Goal: Transaction & Acquisition: Purchase product/service

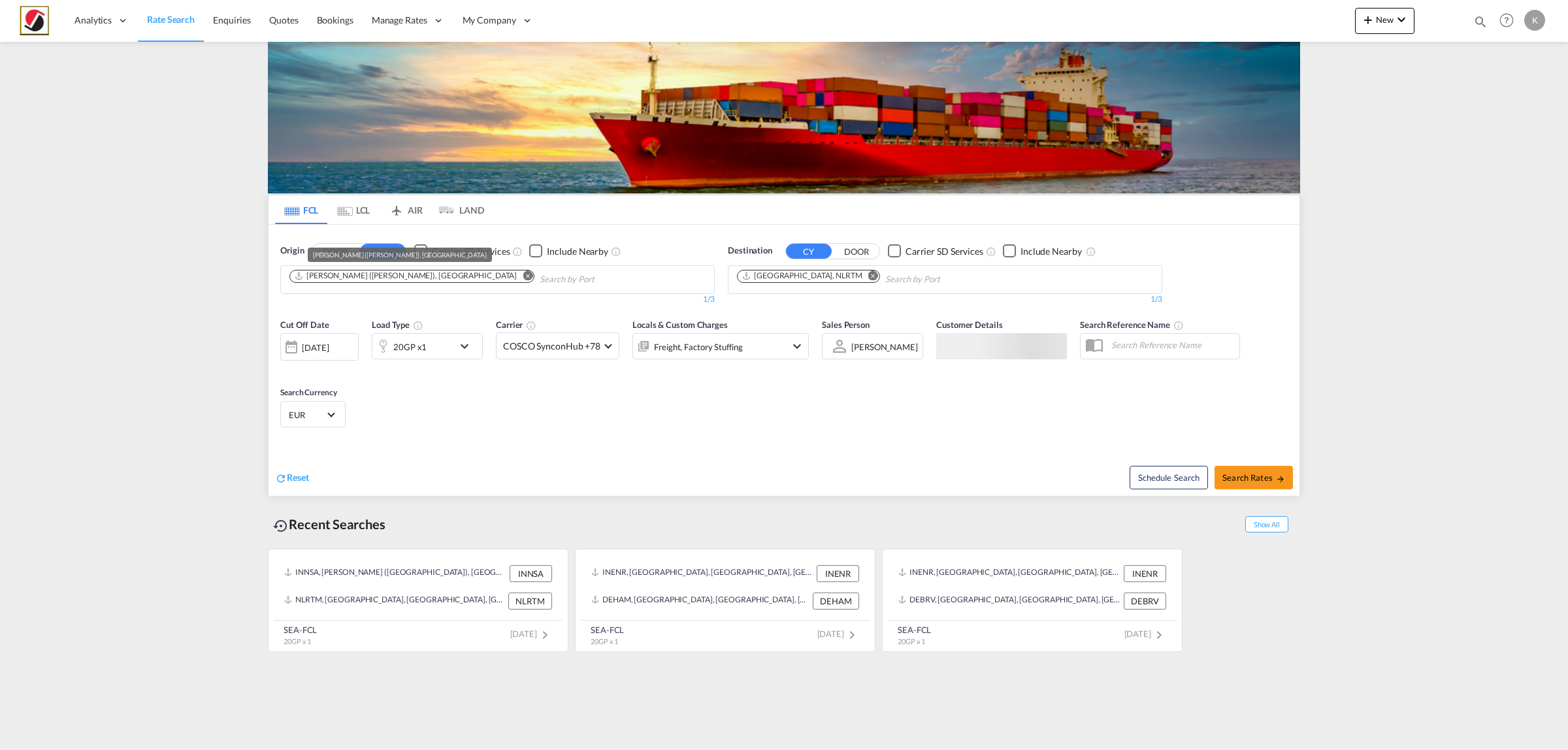
click at [371, 272] on div "[PERSON_NAME] ([PERSON_NAME]), [GEOGRAPHIC_DATA]" at bounding box center [405, 275] width 222 height 11
click at [514, 279] on button "Remove" at bounding box center [524, 277] width 20 height 13
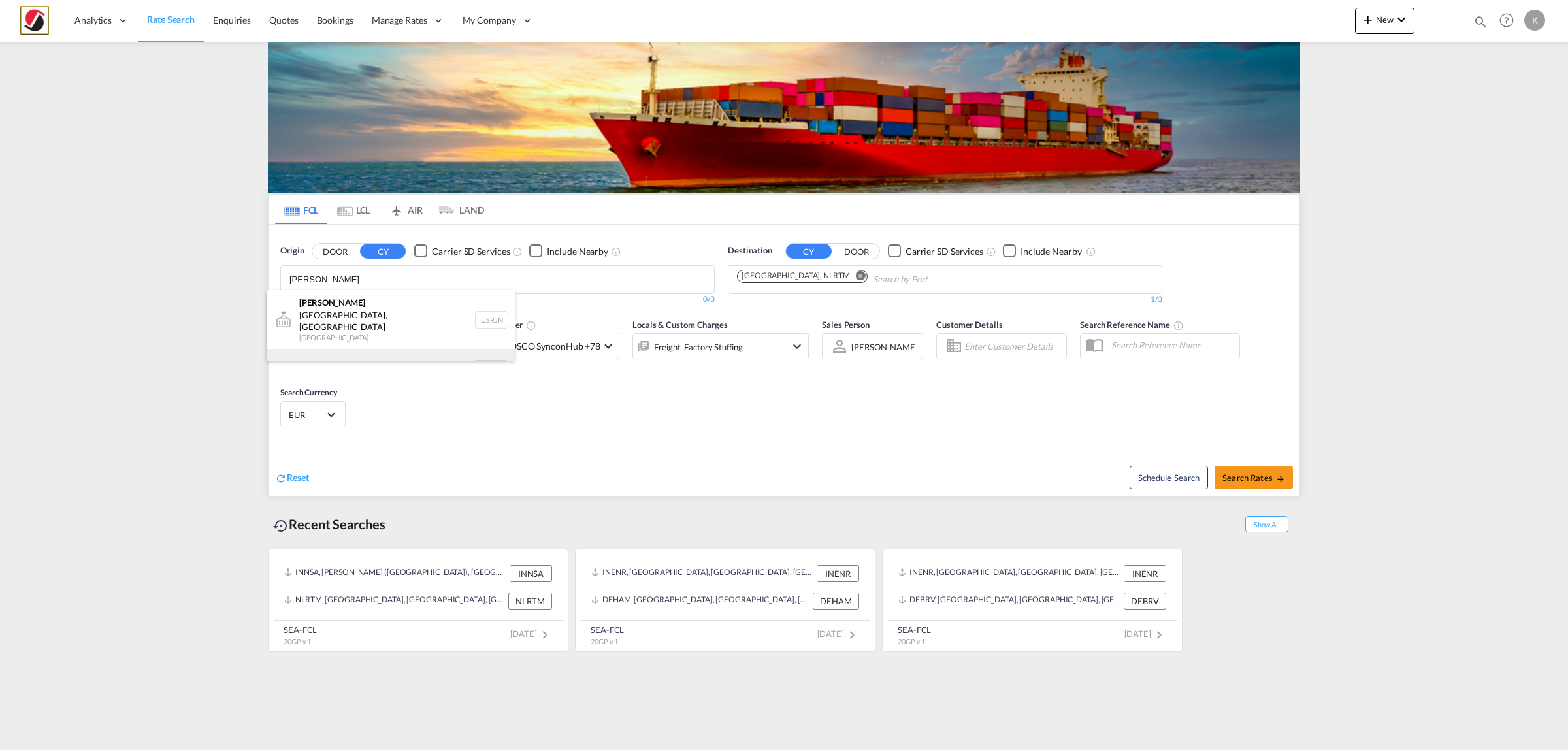
type input "[PERSON_NAME]"
click at [367, 349] on div "[PERSON_NAME] dam [GEOGRAPHIC_DATA] NLRTM" at bounding box center [391, 368] width 248 height 39
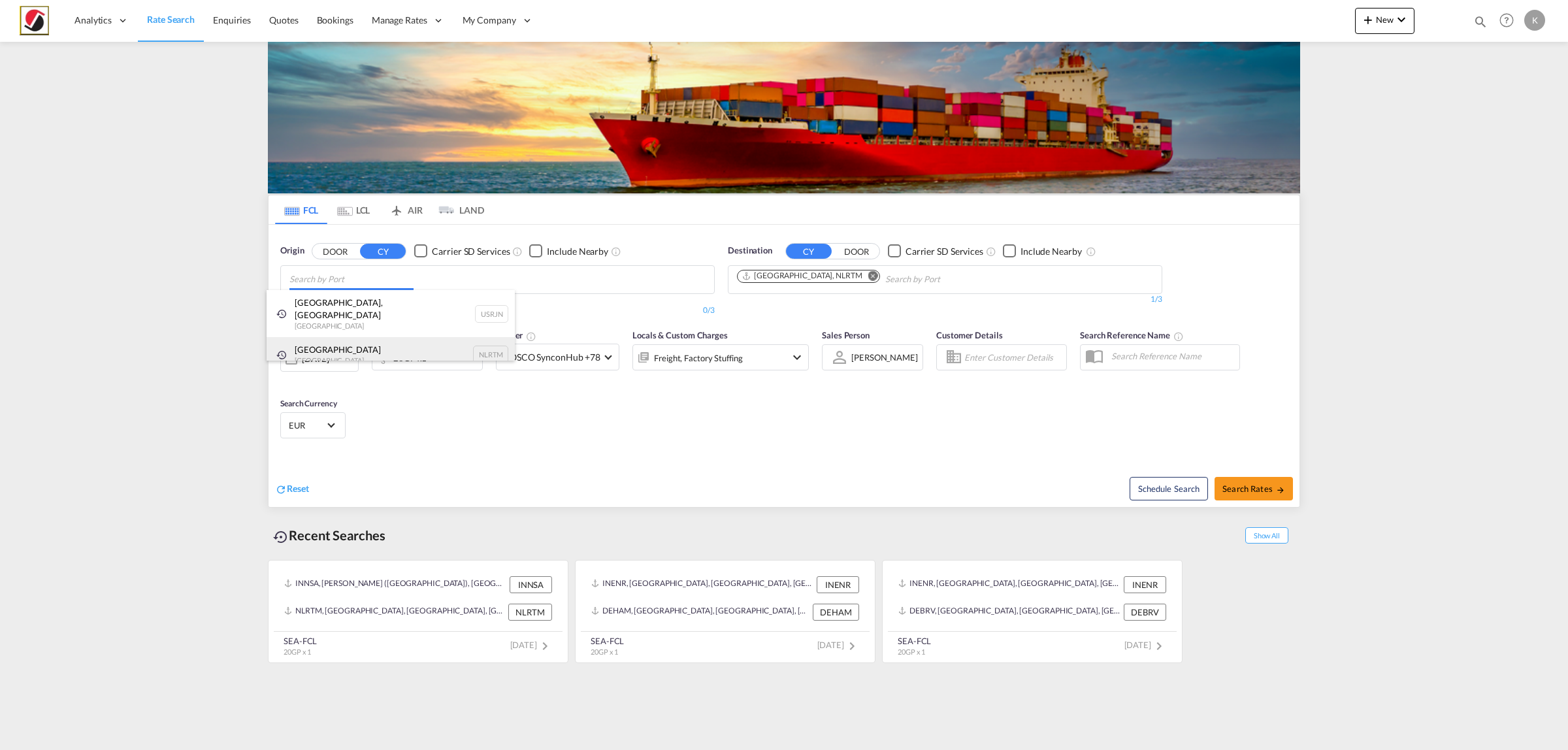
click at [356, 345] on div "[GEOGRAPHIC_DATA] [GEOGRAPHIC_DATA] NLRTM" at bounding box center [391, 355] width 248 height 35
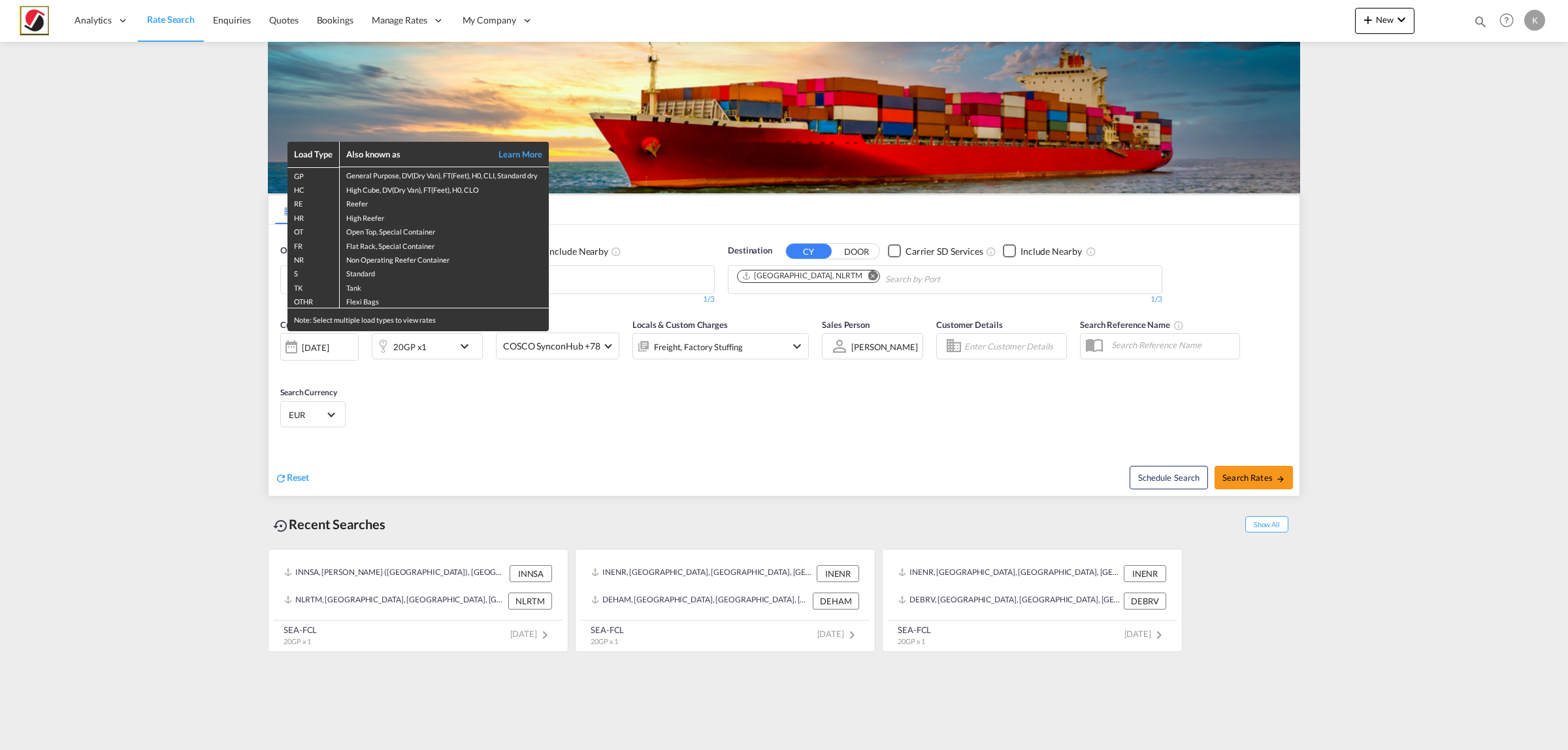
click at [831, 277] on div "Load Type Also known as Learn More GP General Purpose, DV(Dry Van), FT(Feet), H…" at bounding box center [784, 375] width 1568 height 750
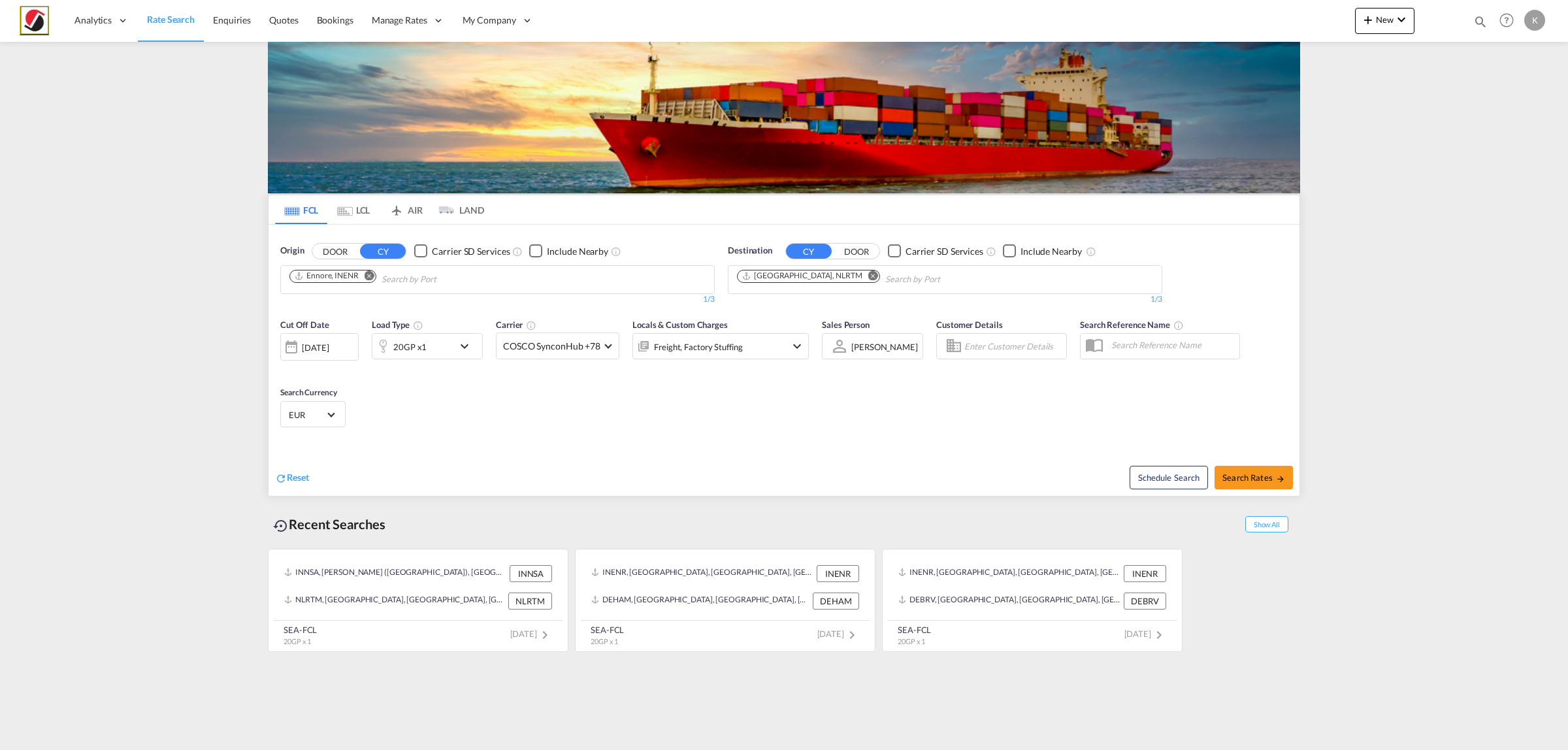
click at [868, 279] on md-icon "Remove" at bounding box center [873, 275] width 10 height 10
click at [371, 277] on md-icon "Remove" at bounding box center [370, 275] width 10 height 10
type input "[PERSON_NAME]"
click at [397, 349] on div "[PERSON_NAME] dam [GEOGRAPHIC_DATA] NLRTM" at bounding box center [391, 368] width 248 height 39
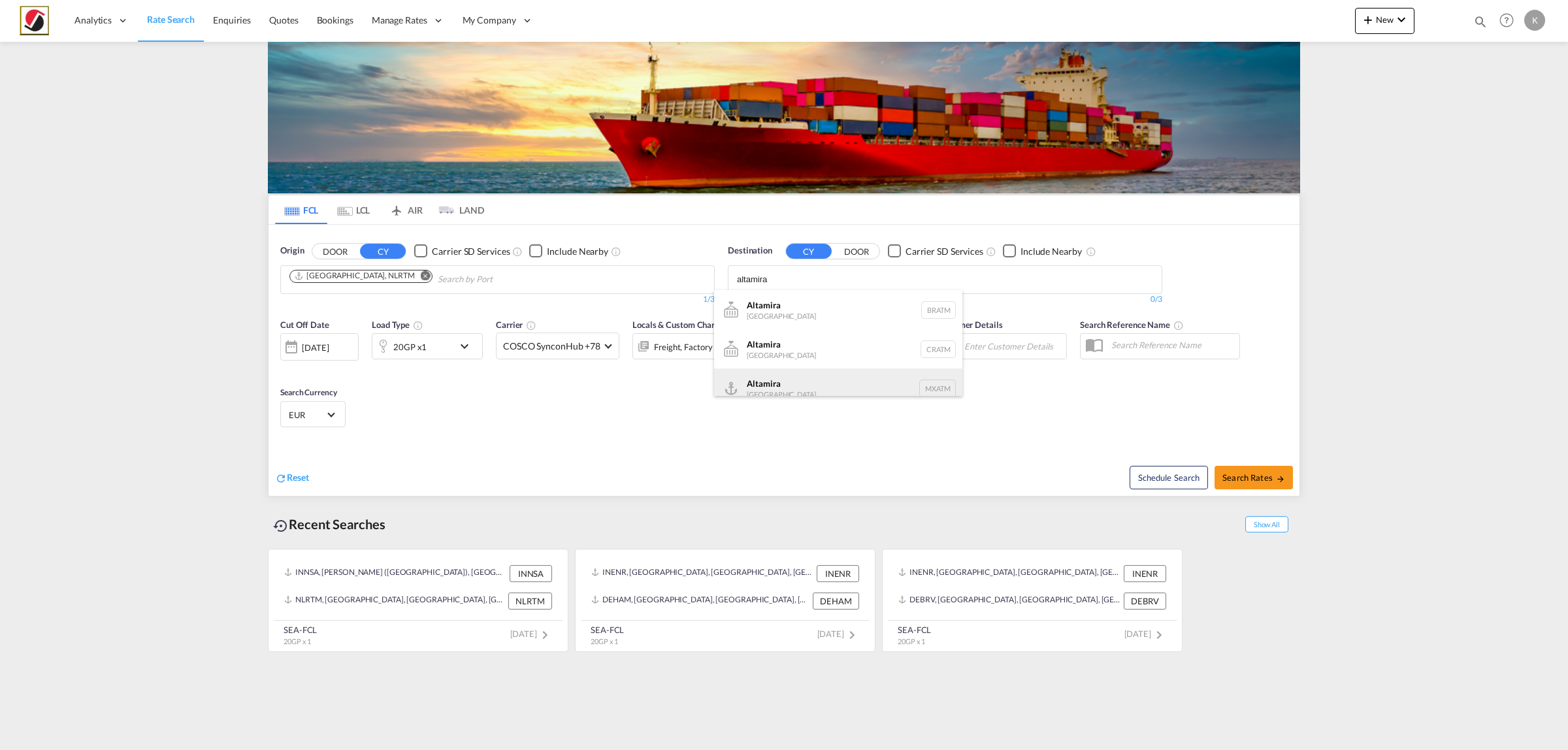
type input "altamira"
click at [808, 380] on div "Altamira [GEOGRAPHIC_DATA] MXATM" at bounding box center [839, 388] width 248 height 39
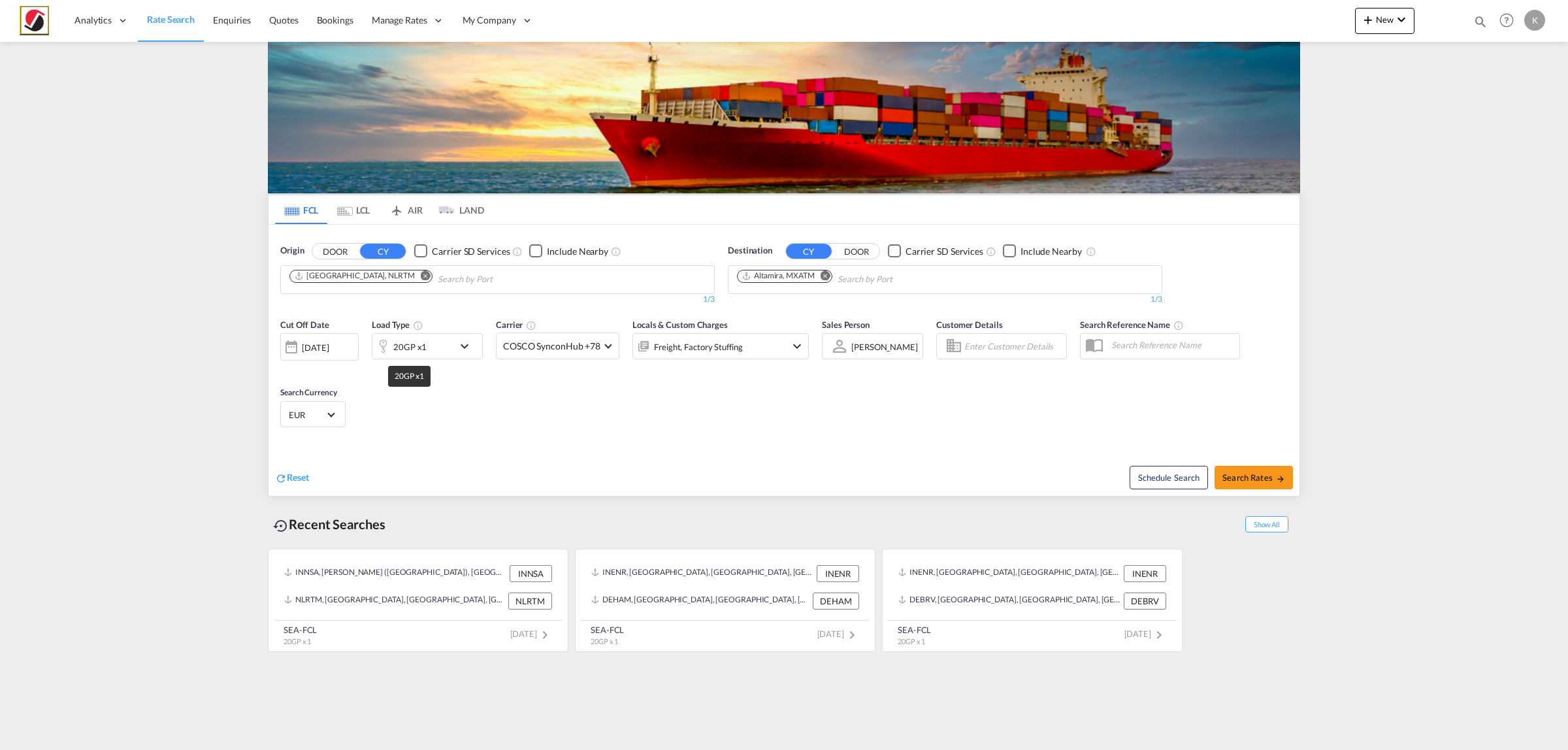
click at [422, 343] on div "20GP x1" at bounding box center [410, 347] width 33 height 18
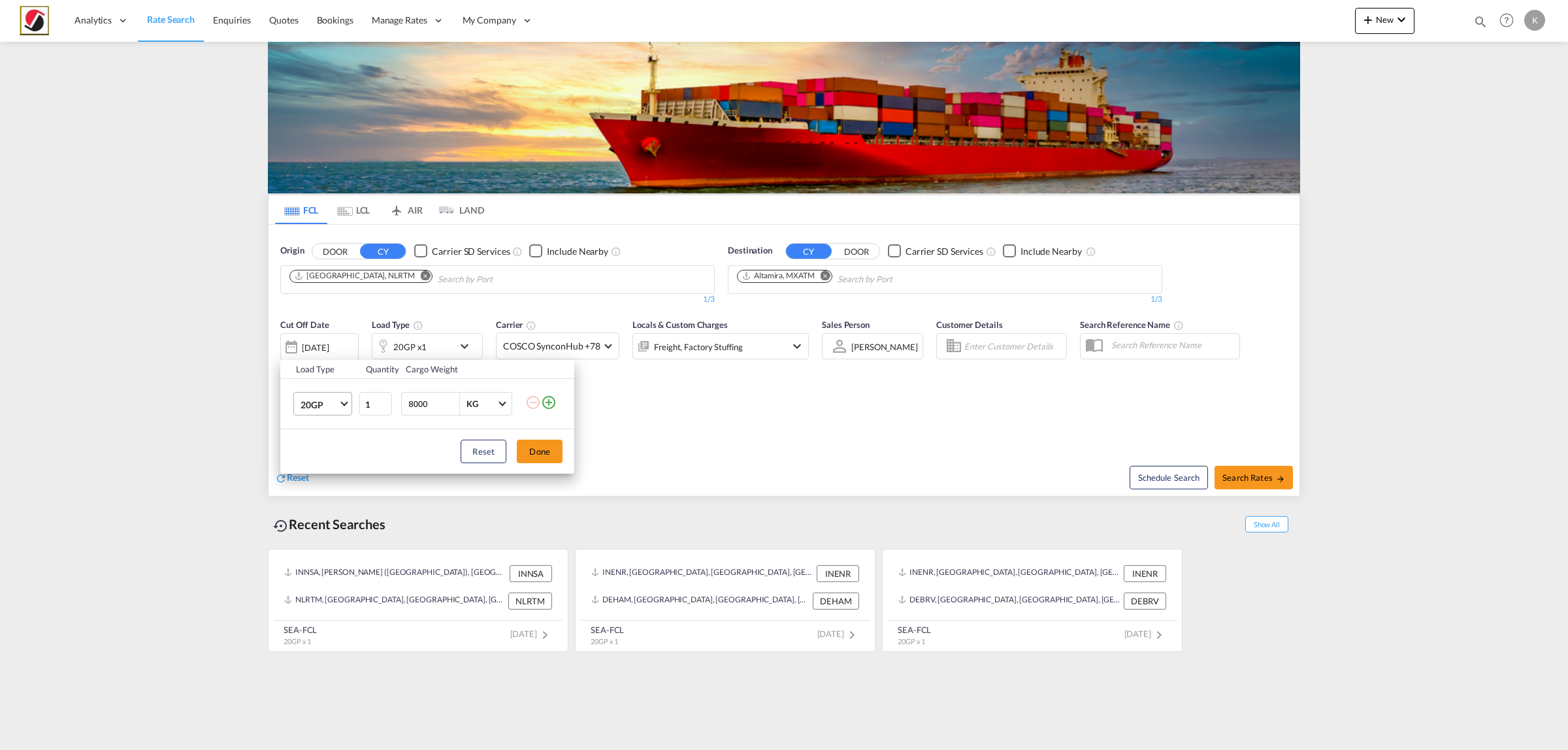
click at [328, 407] on span "20GP" at bounding box center [319, 405] width 38 height 13
click at [331, 477] on md-option "40HC" at bounding box center [334, 467] width 89 height 31
drag, startPoint x: 414, startPoint y: 400, endPoint x: 400, endPoint y: 397, distance: 14.3
click at [400, 397] on td "8000 KG KG" at bounding box center [461, 405] width 126 height 51
type input "15000"
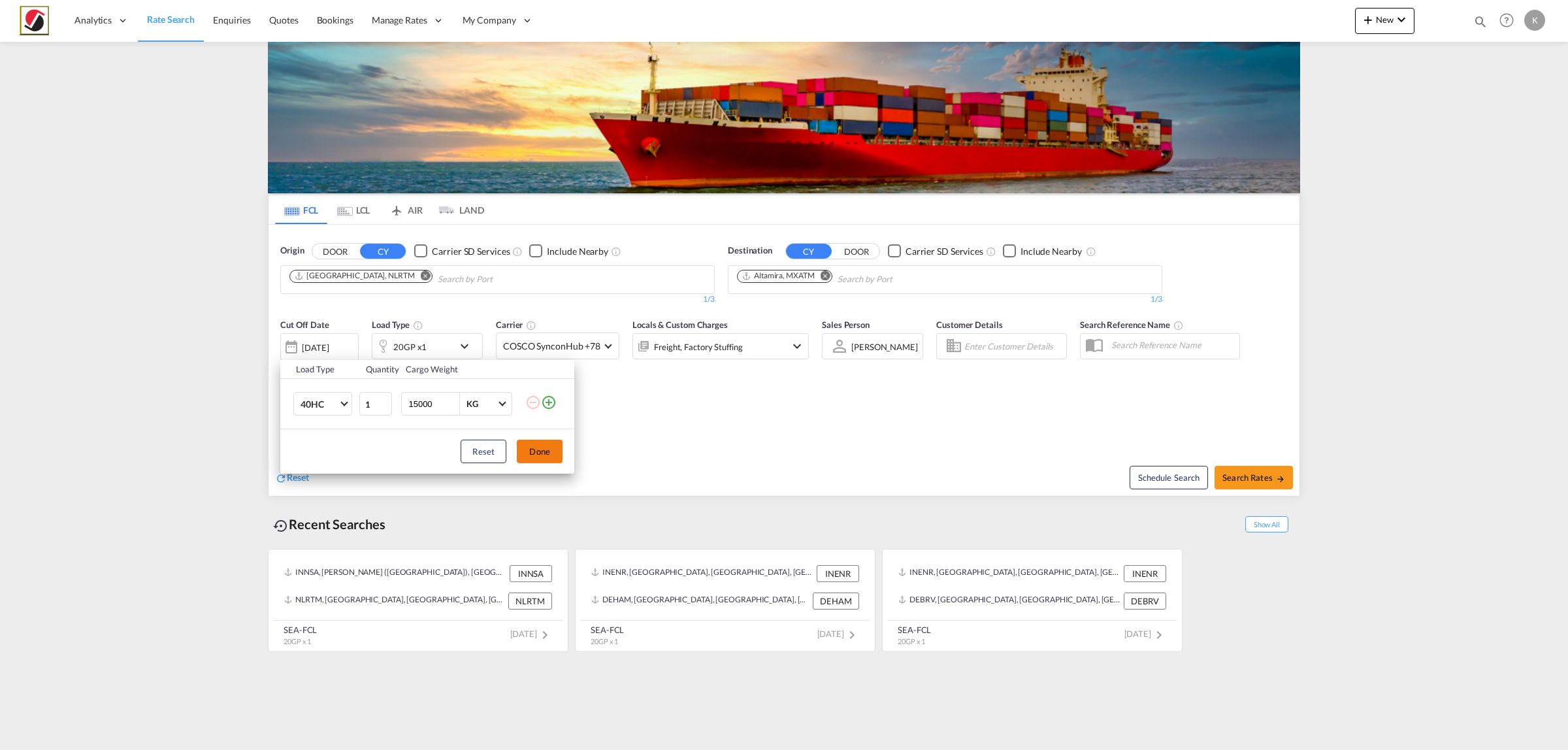
click at [540, 452] on button "Done" at bounding box center [539, 452] width 46 height 24
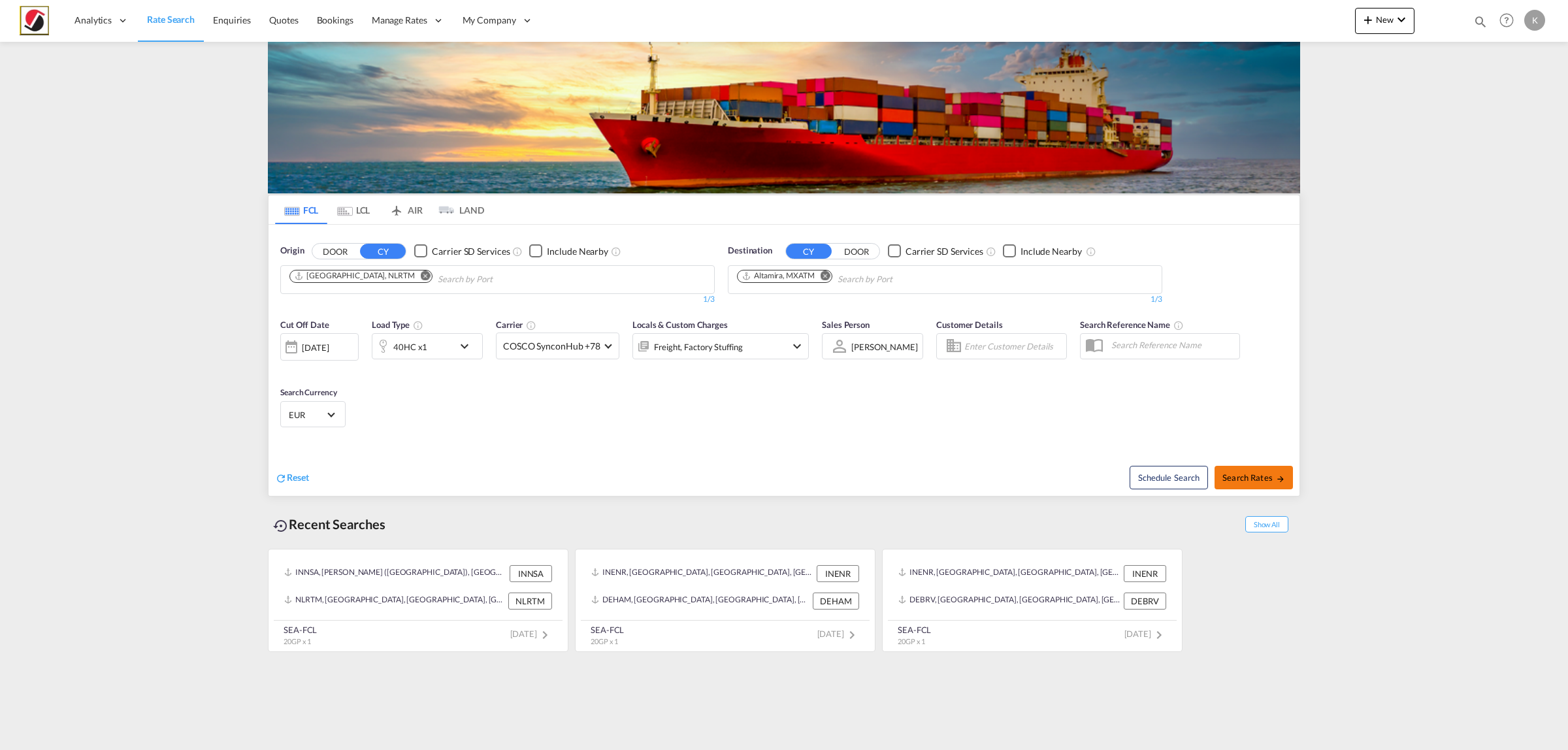
click at [1264, 478] on span "Search Rates" at bounding box center [1253, 478] width 63 height 10
type input "NLRTM to MXATM / [DATE]"
